Goal: Transaction & Acquisition: Obtain resource

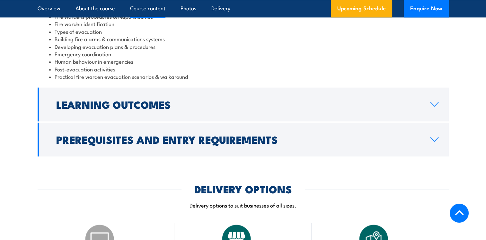
scroll to position [771, 0]
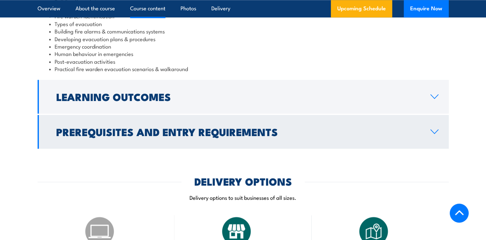
click at [435, 128] on link "Prerequisites and Entry Requirements" at bounding box center [243, 132] width 411 height 34
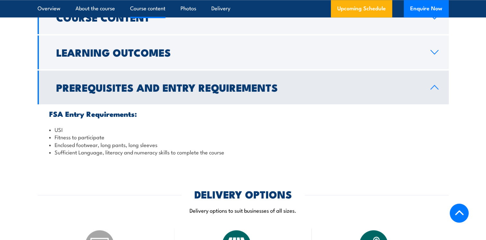
scroll to position [648, 0]
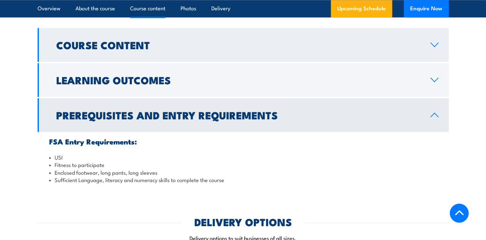
click at [429, 44] on link "Course Content" at bounding box center [243, 45] width 411 height 34
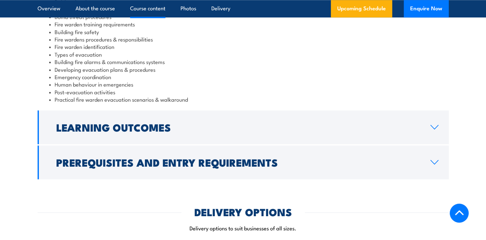
scroll to position [776, 0]
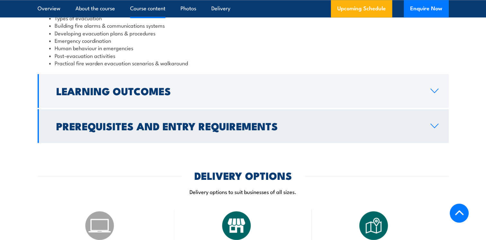
click at [440, 130] on link "Prerequisites and Entry Requirements" at bounding box center [243, 126] width 411 height 34
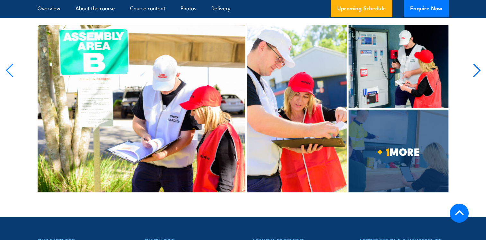
scroll to position [4391, 0]
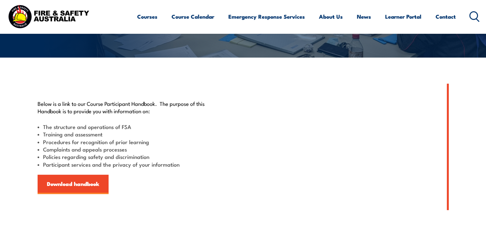
scroll to position [124, 0]
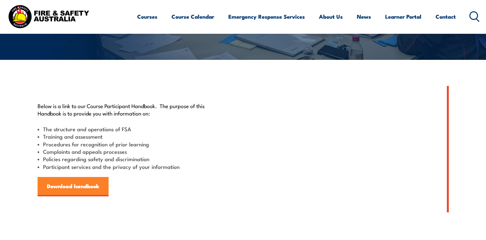
click at [59, 179] on link "Download handbook" at bounding box center [73, 186] width 71 height 19
